Goal: Transaction & Acquisition: Purchase product/service

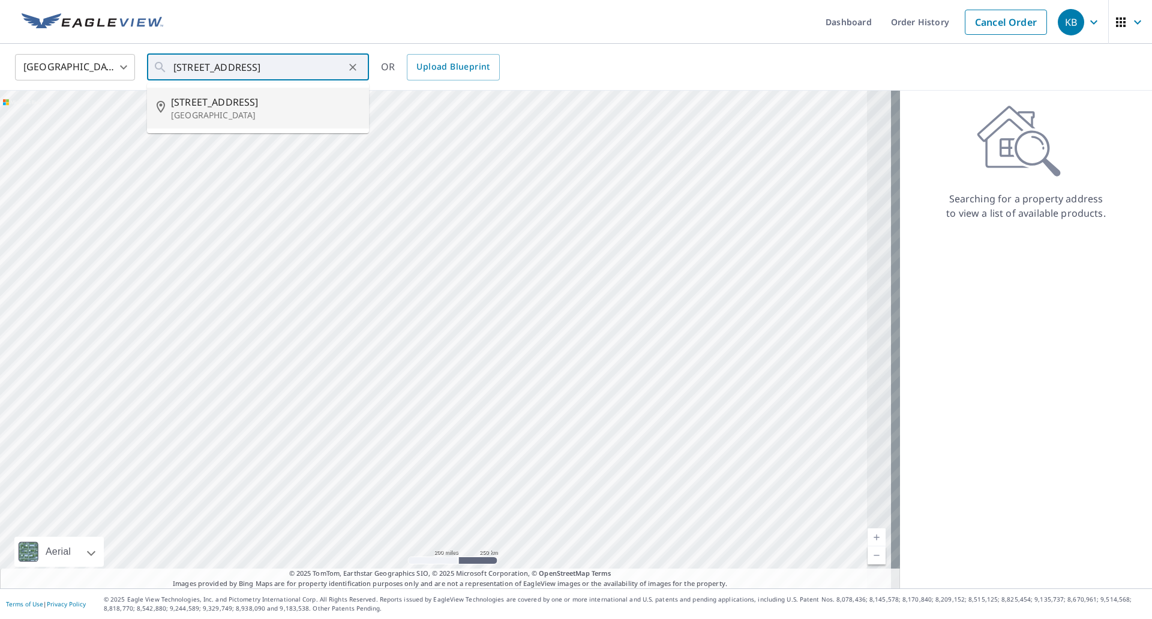
click at [233, 107] on span "[STREET_ADDRESS]" at bounding box center [265, 102] width 188 height 14
type input "[STREET_ADDRESS]"
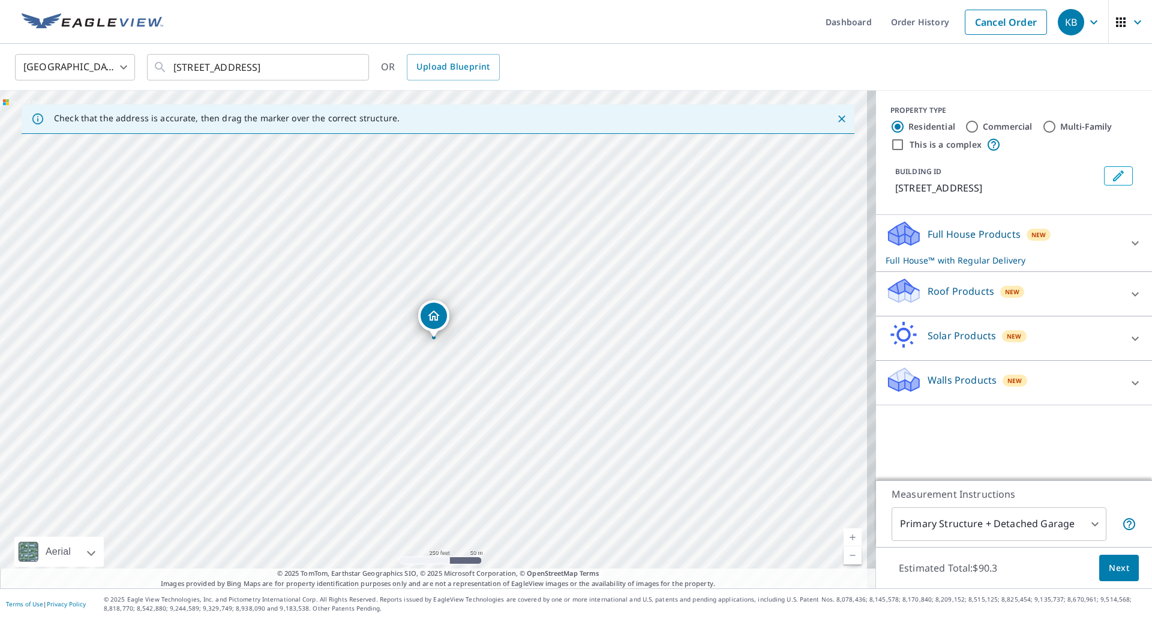
click at [845, 536] on link "Current Level 17, Zoom In" at bounding box center [853, 537] width 18 height 18
click at [1070, 298] on div "Roof Products New" at bounding box center [1003, 294] width 235 height 34
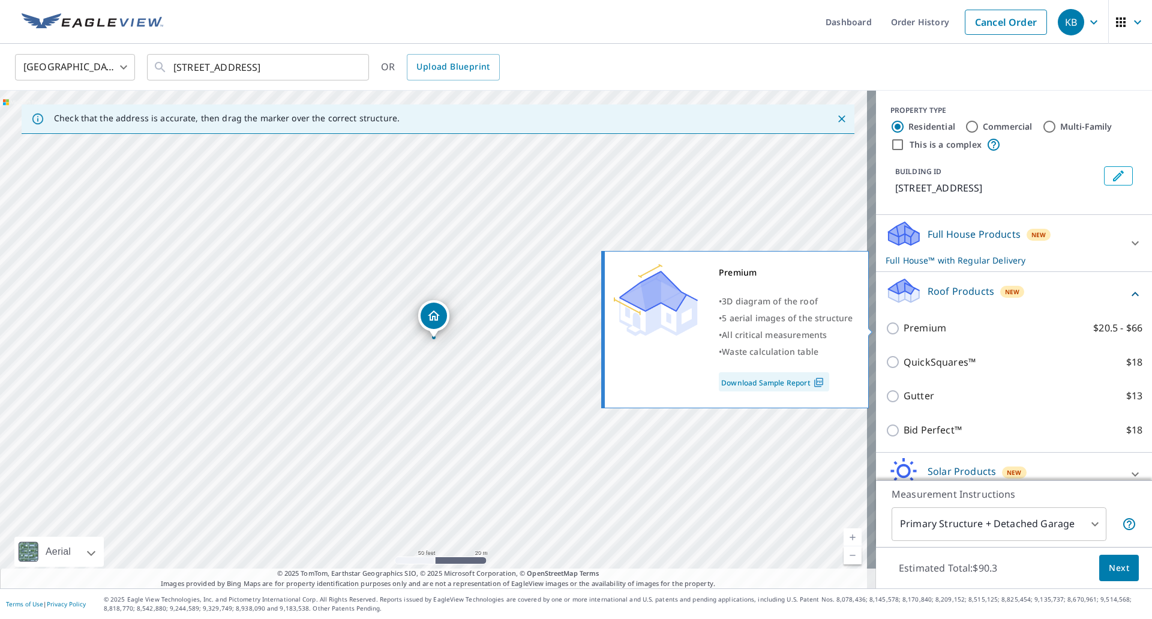
click at [886, 324] on input "Premium $20.5 - $66" at bounding box center [895, 328] width 18 height 14
checkbox input "true"
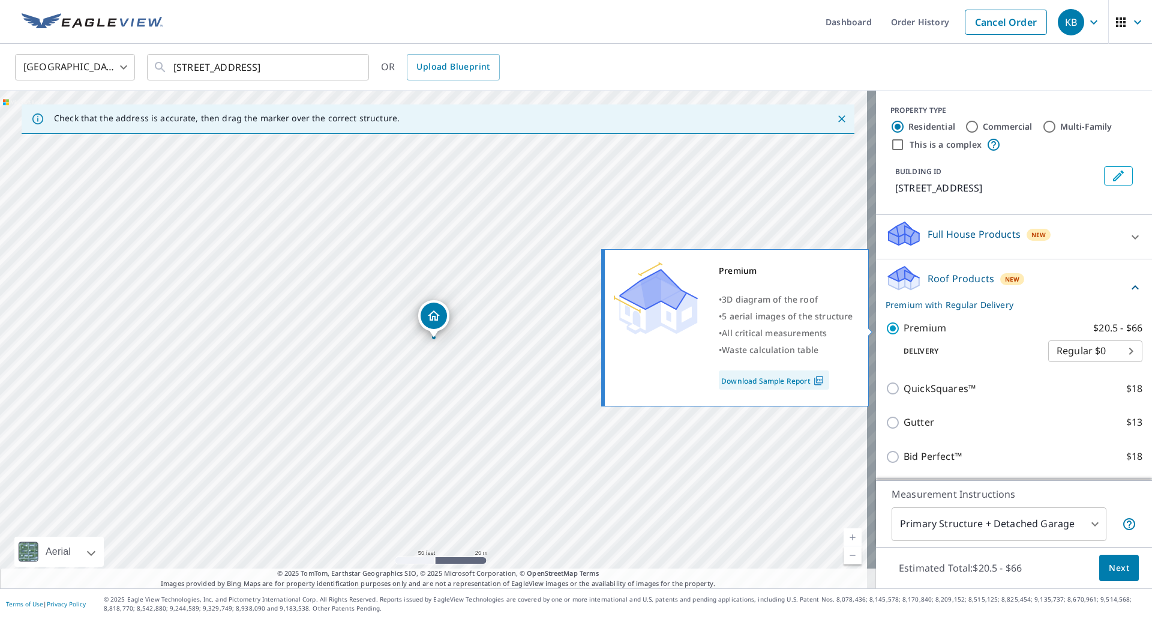
checkbox input "false"
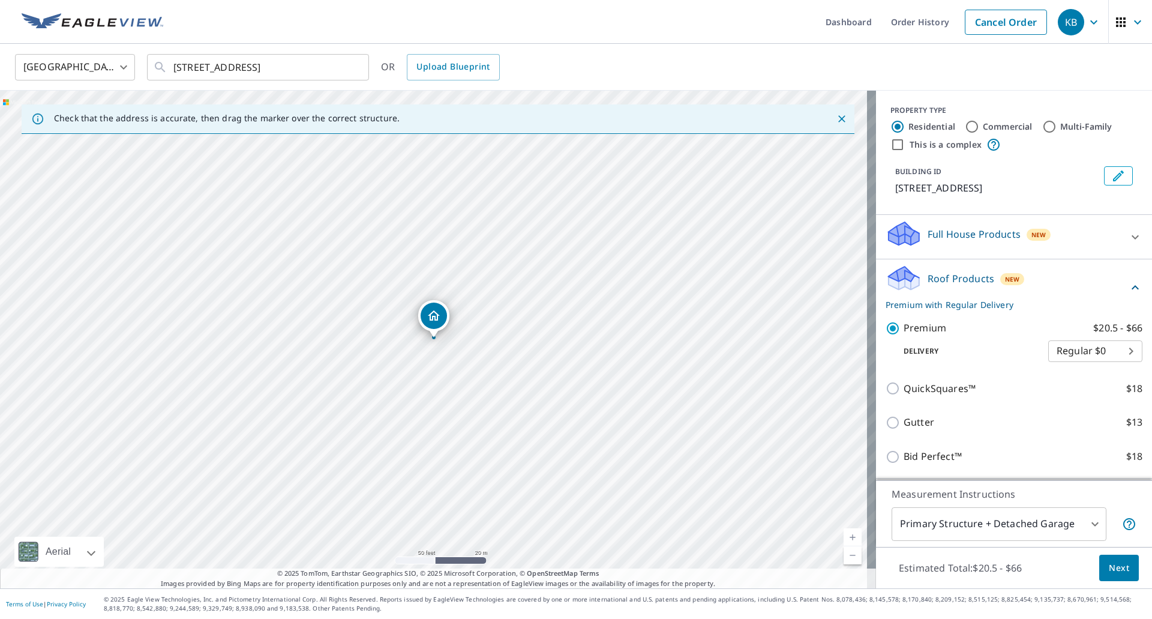
click at [1112, 567] on span "Next" at bounding box center [1119, 568] width 20 height 15
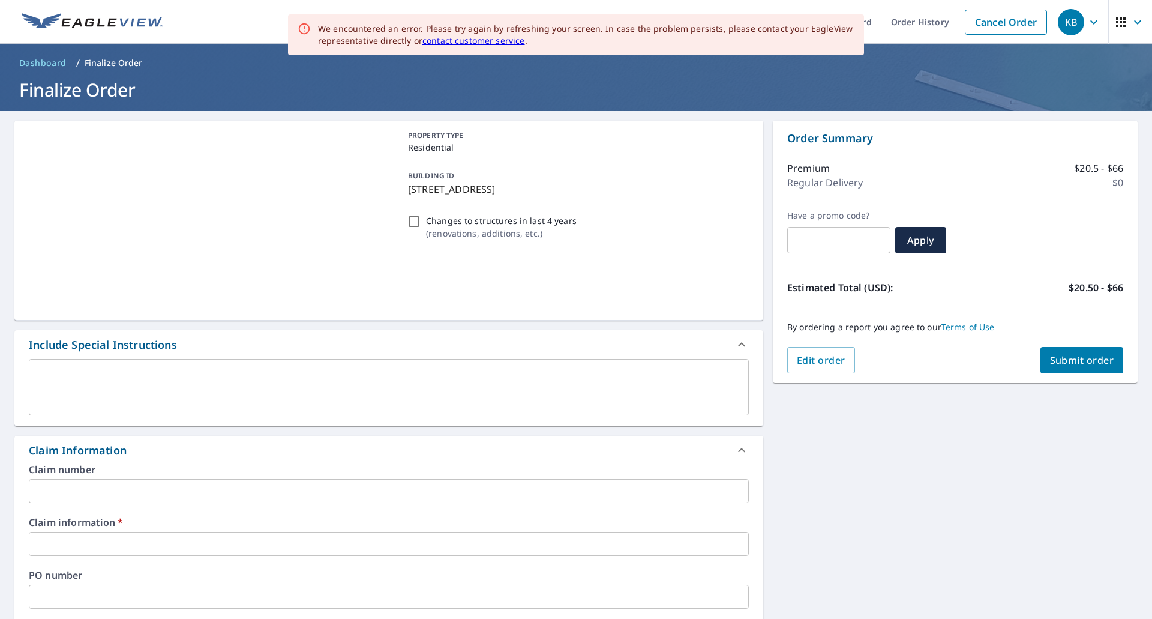
click at [131, 491] on input "text" at bounding box center [389, 491] width 720 height 24
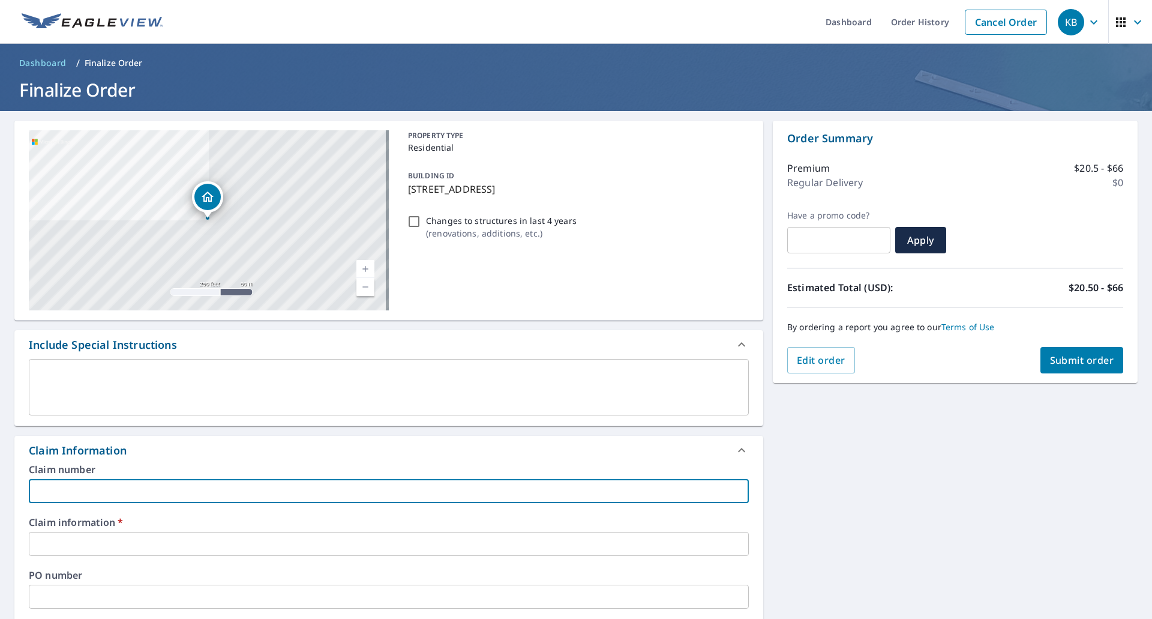
type input "910615"
checkbox input "true"
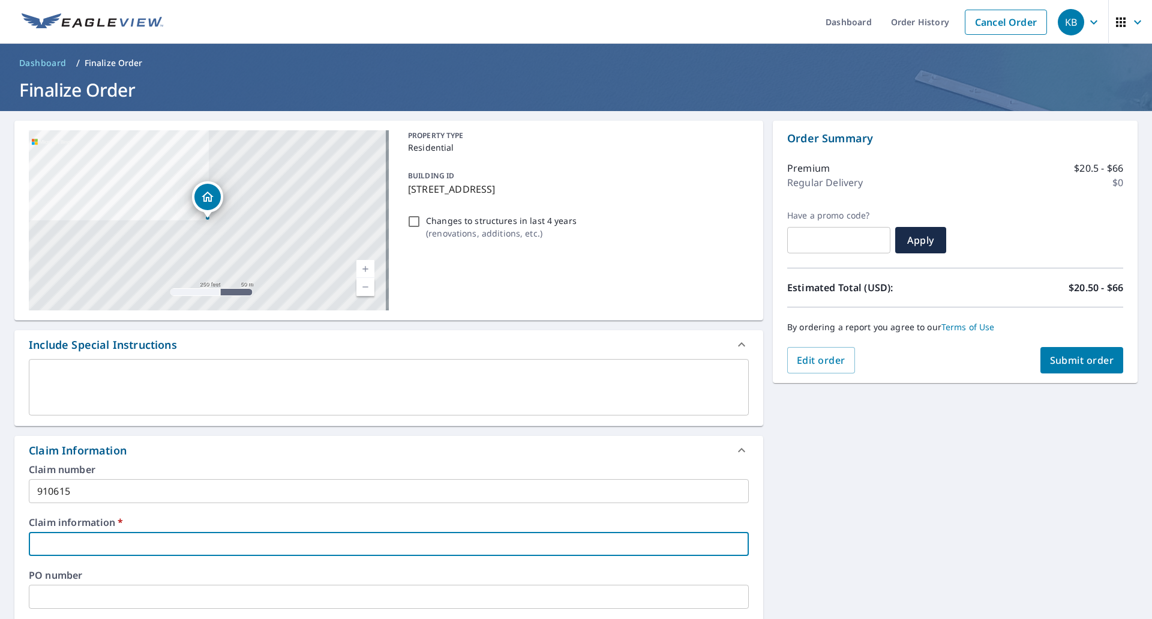
click at [61, 535] on input "text" at bounding box center [389, 544] width 720 height 24
type input "[PERSON_NAME] Exteriors"
checkbox input "true"
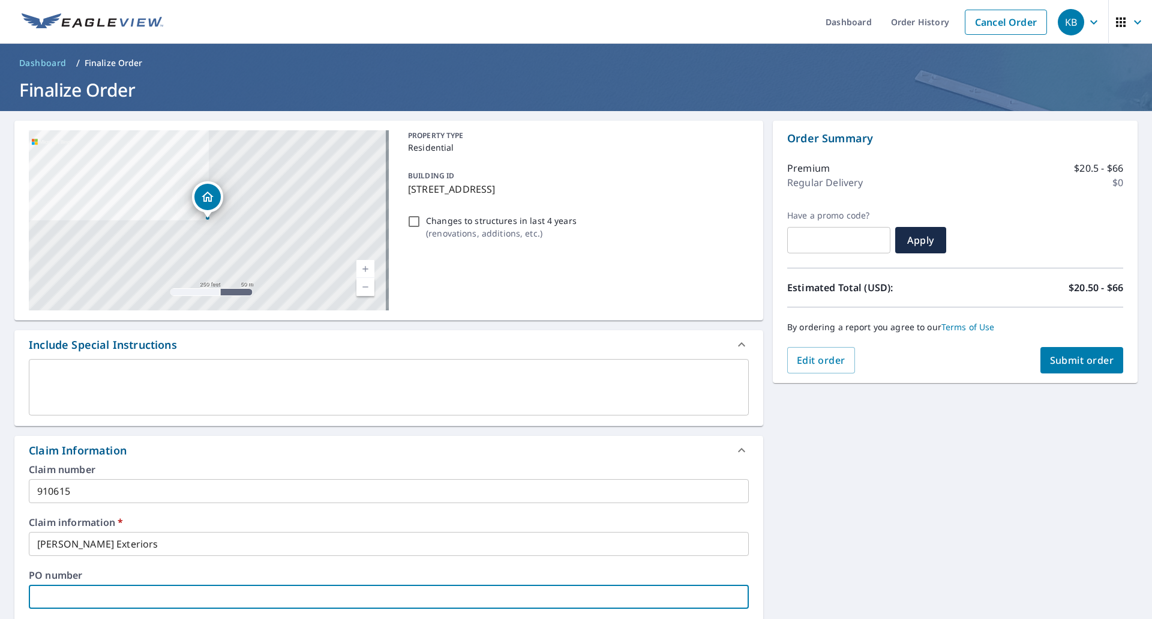
scroll to position [340, 0]
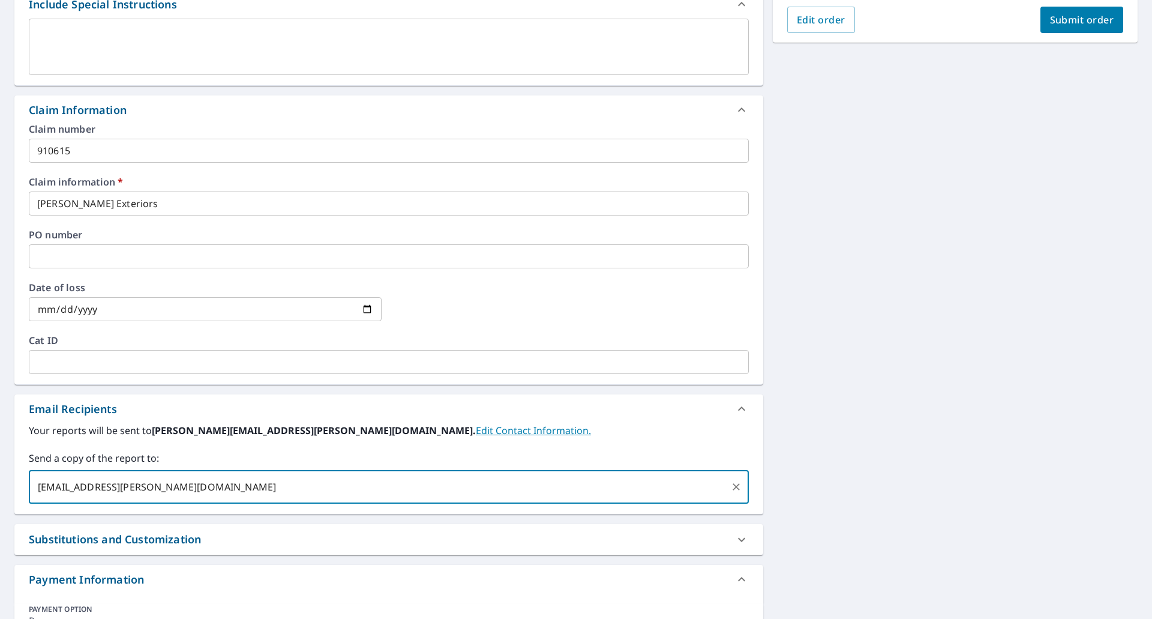
type input "[EMAIL_ADDRESS][PERSON_NAME][DOMAIN_NAME]"
click at [1058, 11] on button "Submit order" at bounding box center [1082, 20] width 83 height 26
checkbox input "true"
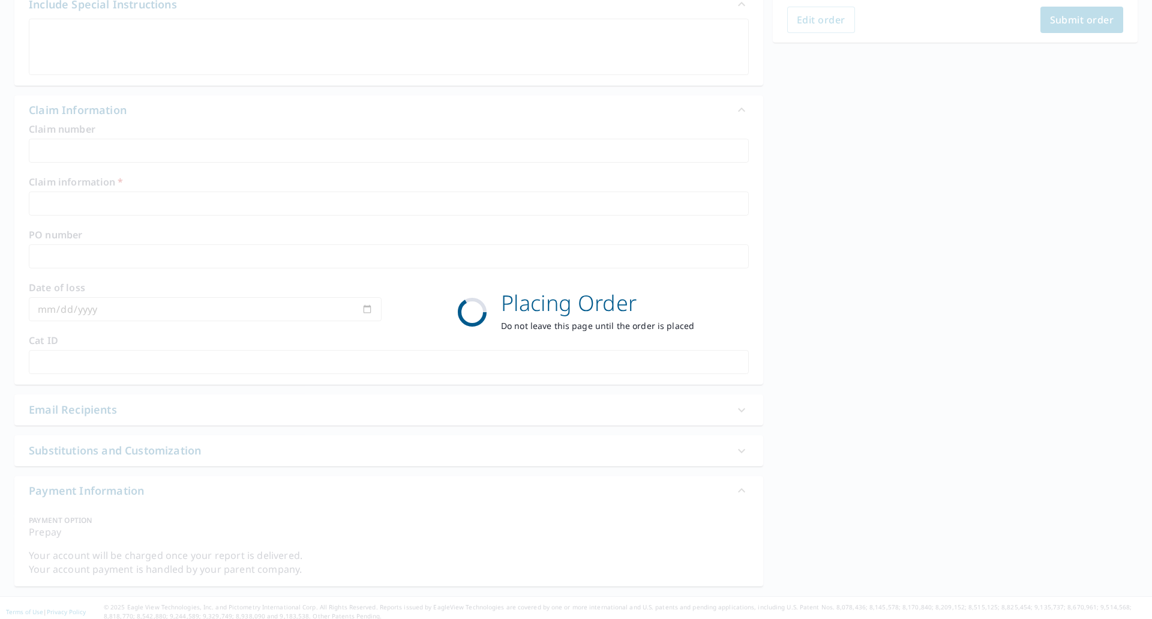
scroll to position [88, 0]
